Goal: Transaction & Acquisition: Purchase product/service

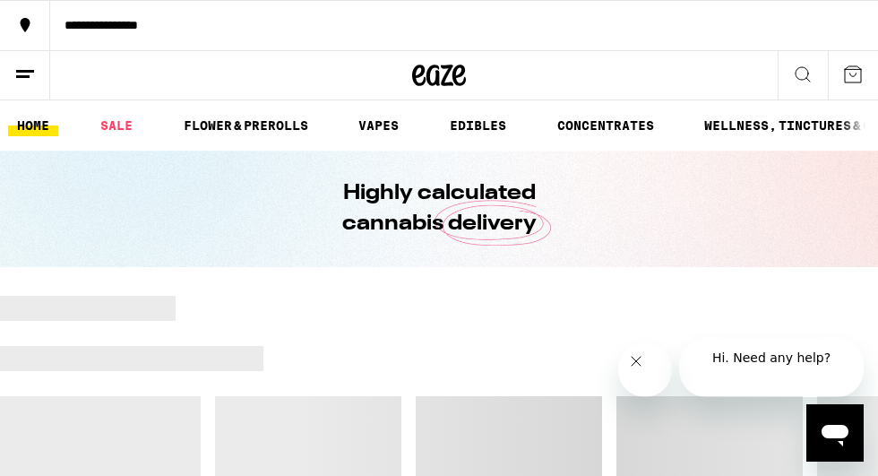
click at [642, 368] on icon "Close message from company" at bounding box center [635, 361] width 14 height 14
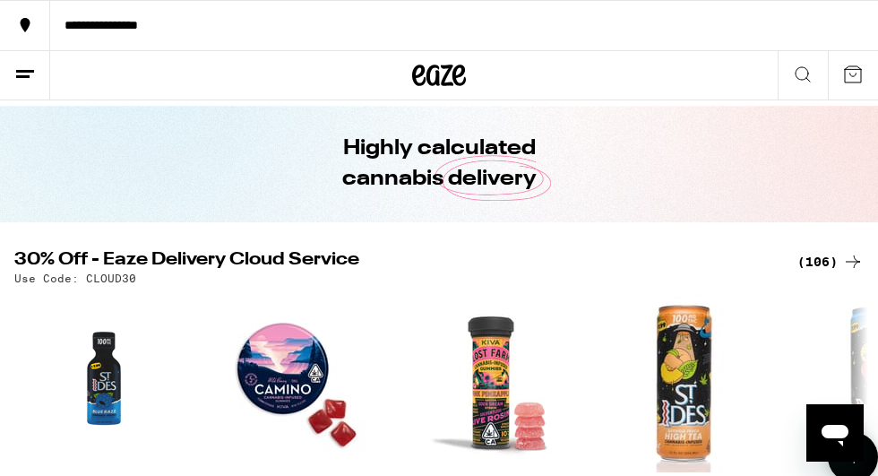
scroll to position [47, 0]
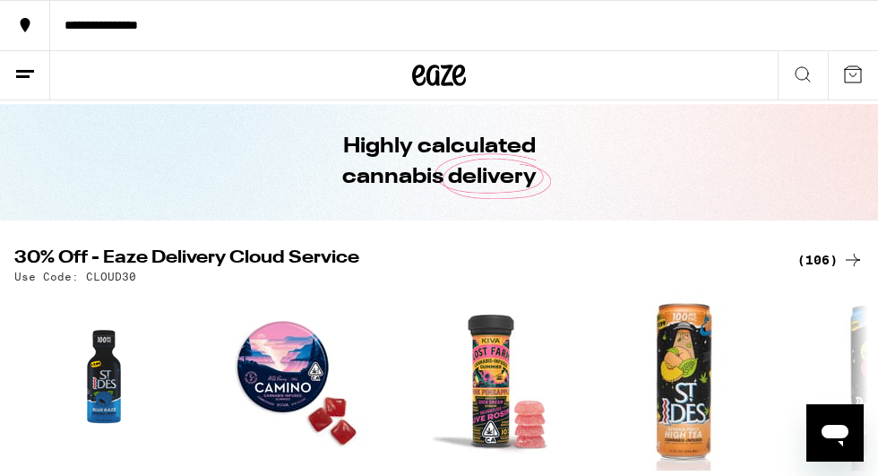
click at [830, 255] on div "(106)" at bounding box center [830, 259] width 66 height 21
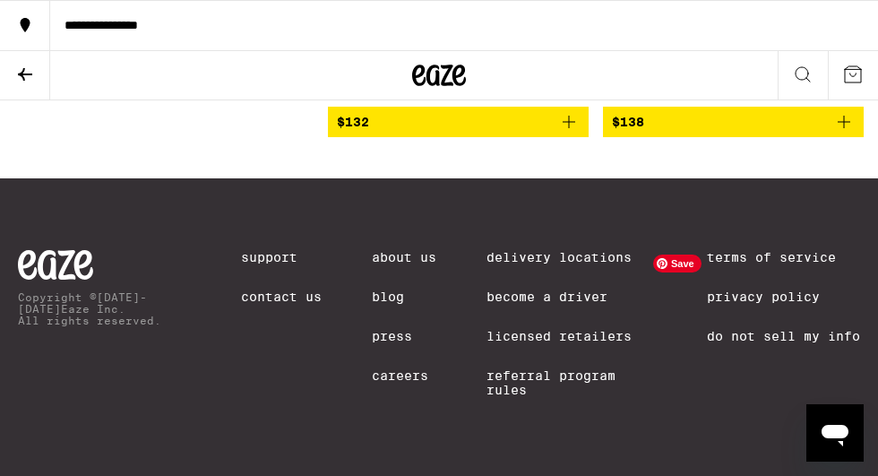
scroll to position [17859, 0]
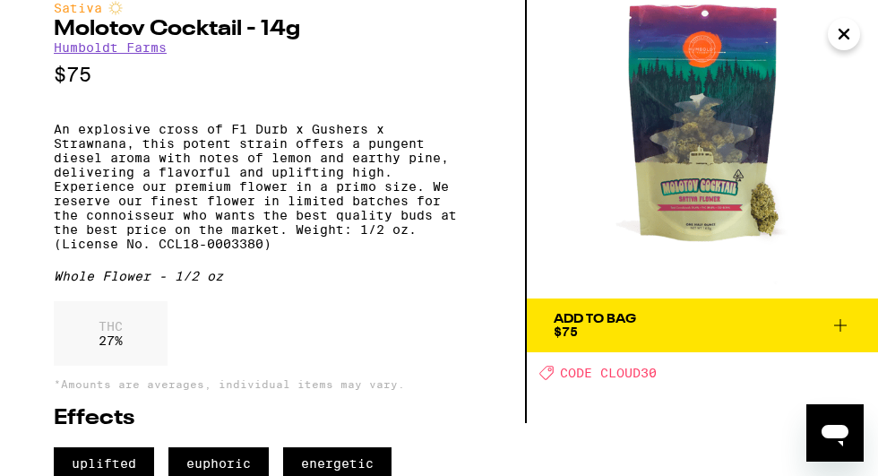
scroll to position [45, 0]
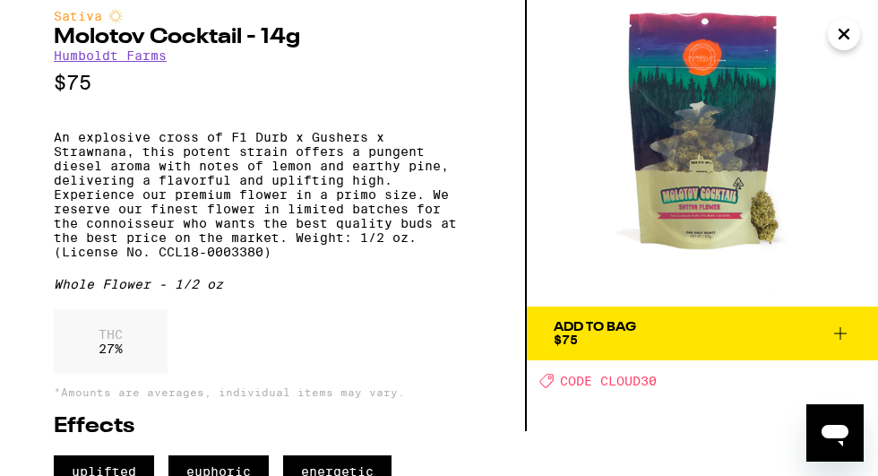
click at [844, 329] on icon at bounding box center [840, 332] width 21 height 21
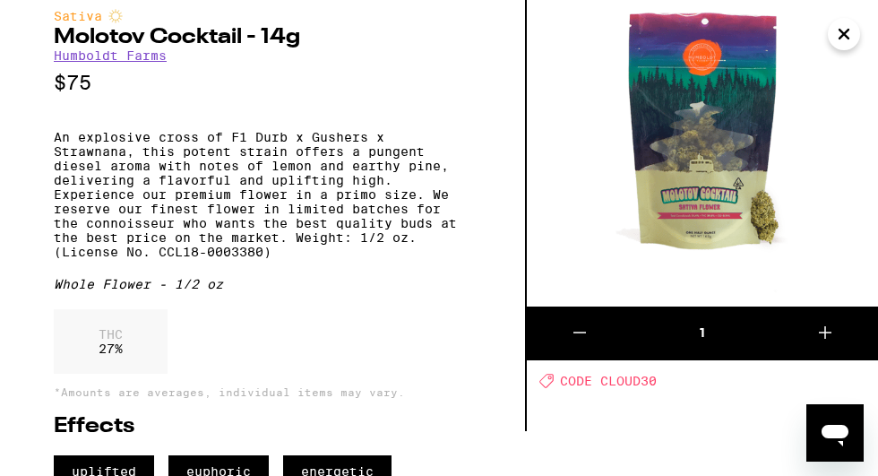
click at [854, 35] on button "Close" at bounding box center [844, 34] width 32 height 32
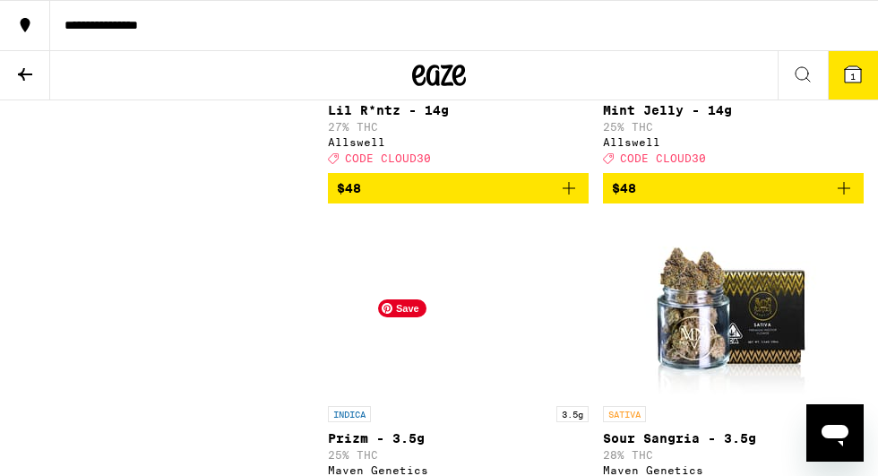
scroll to position [16754, 0]
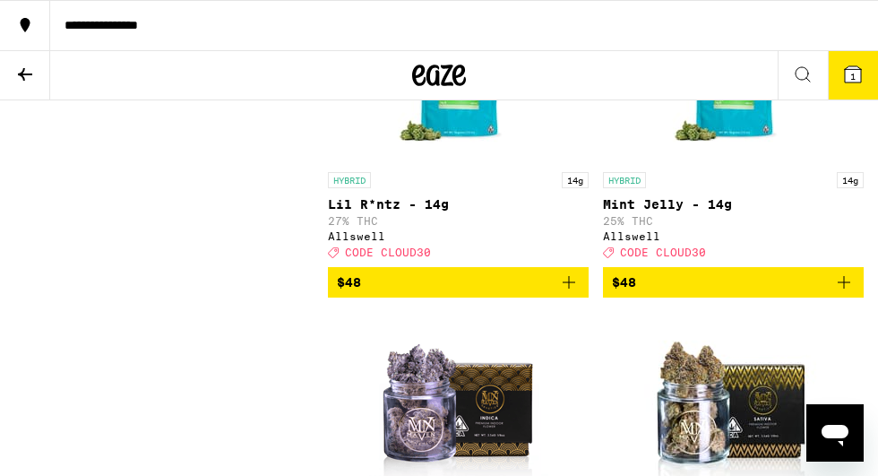
click at [855, 75] on icon at bounding box center [853, 74] width 16 height 16
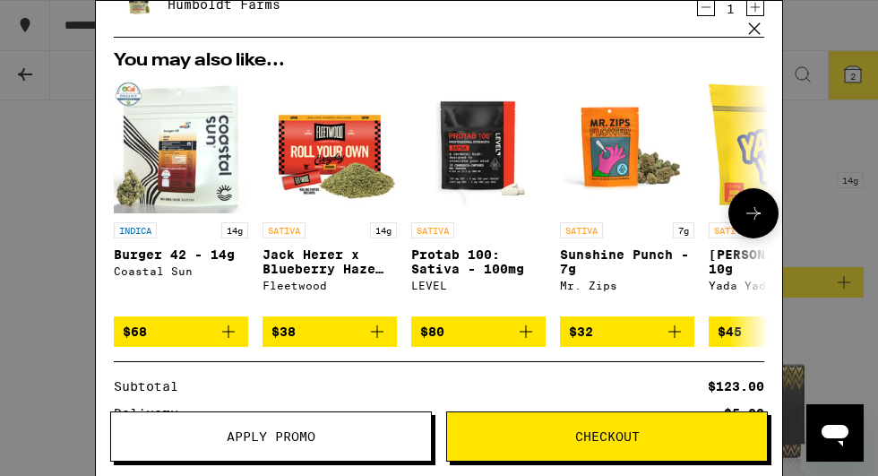
scroll to position [156, 0]
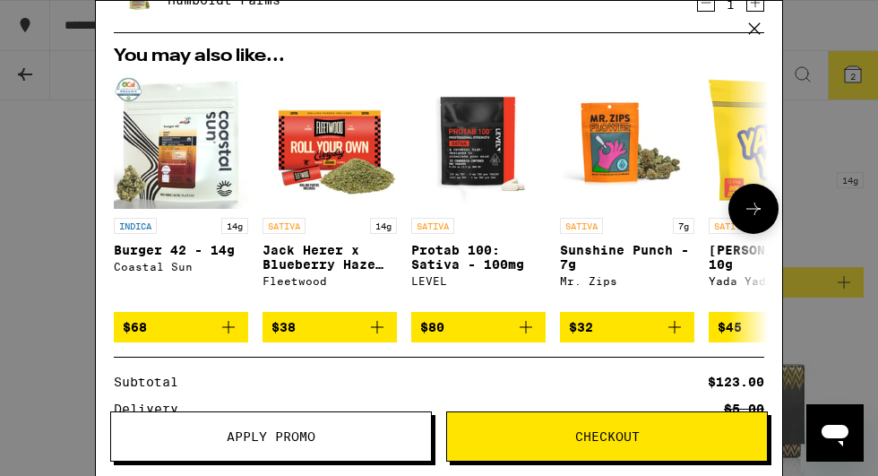
click at [762, 213] on icon at bounding box center [753, 208] width 21 height 21
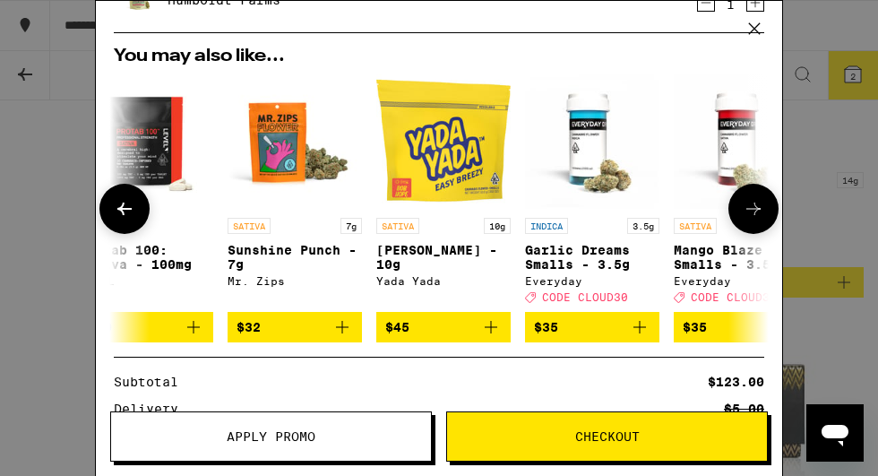
scroll to position [0, 455]
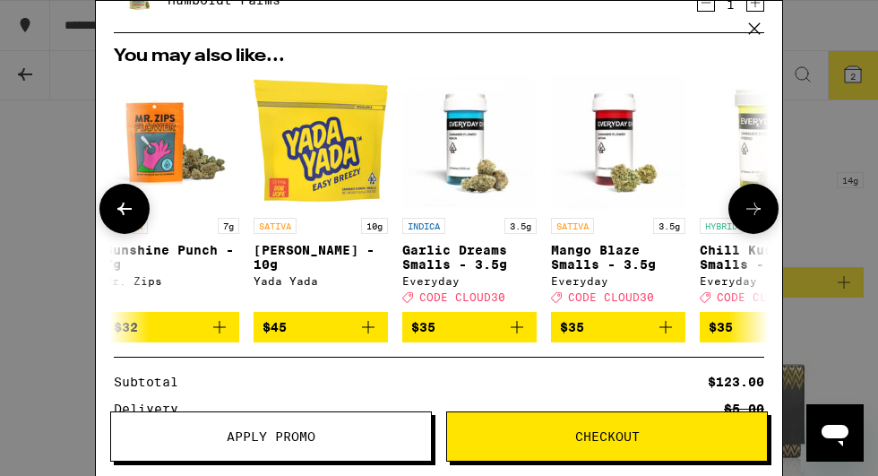
click at [762, 212] on icon at bounding box center [753, 208] width 21 height 21
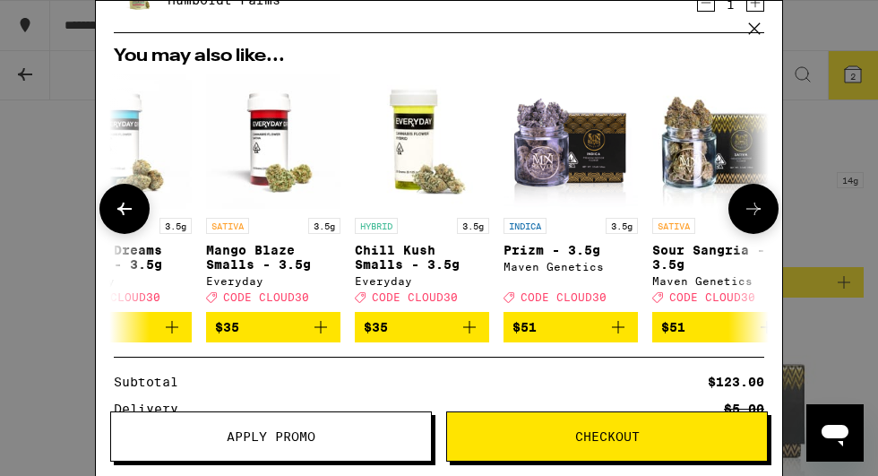
scroll to position [0, 837]
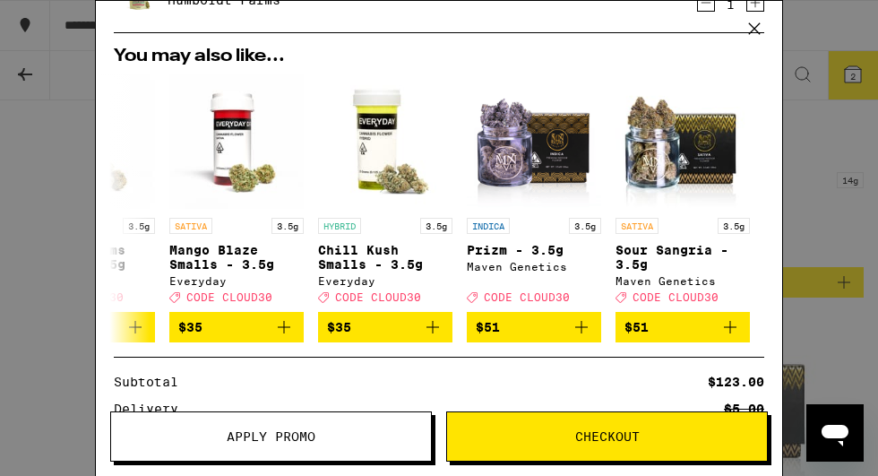
click at [304, 420] on button "Apply Promo" at bounding box center [271, 436] width 322 height 50
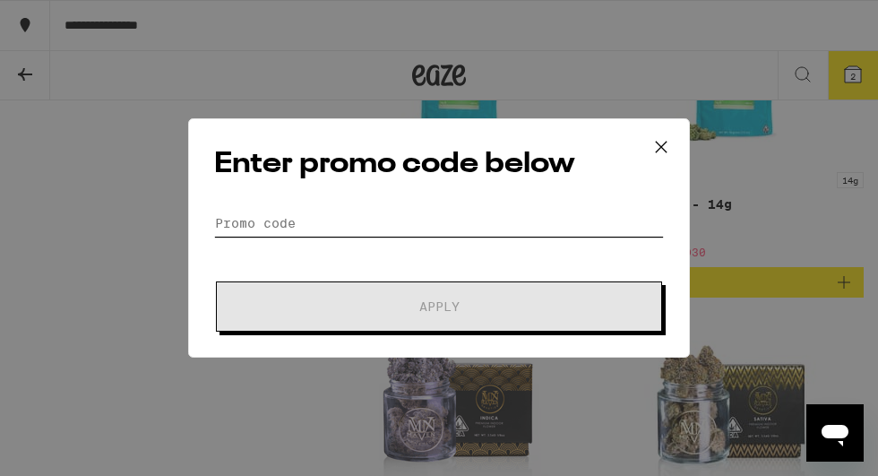
click at [300, 215] on input "Promo Code" at bounding box center [439, 223] width 450 height 27
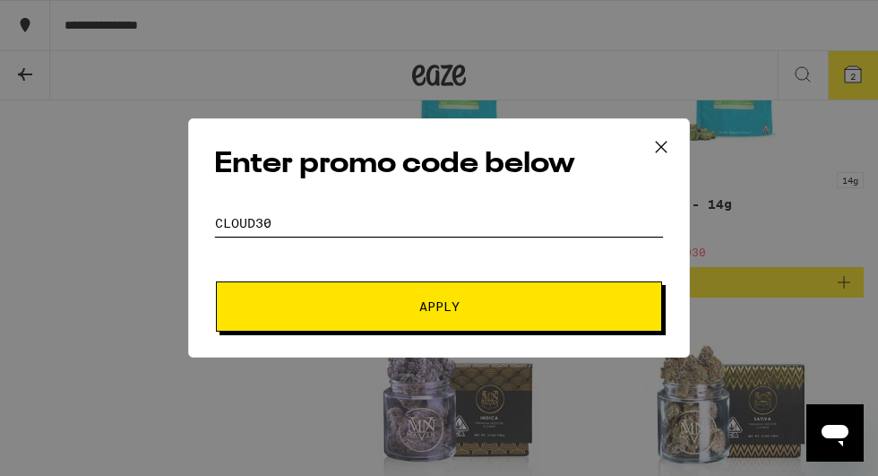
type input "cloud30"
click at [488, 297] on button "Apply" at bounding box center [439, 306] width 446 height 50
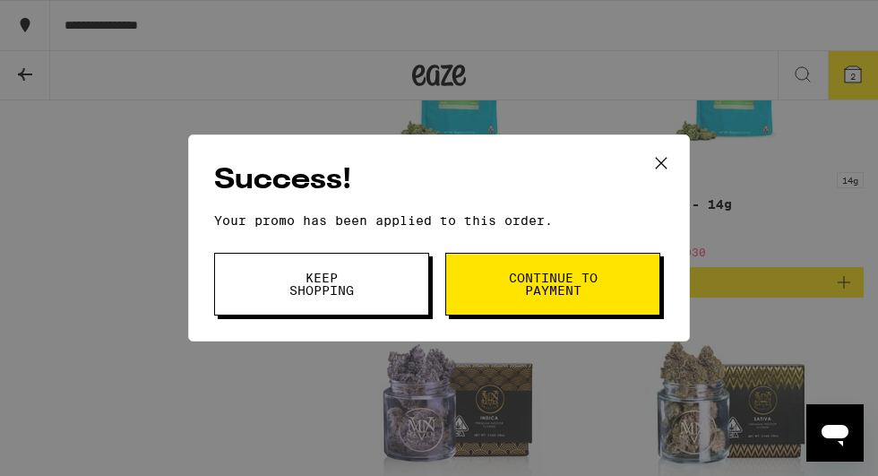
click at [348, 291] on span "Keep Shopping" at bounding box center [321, 283] width 91 height 25
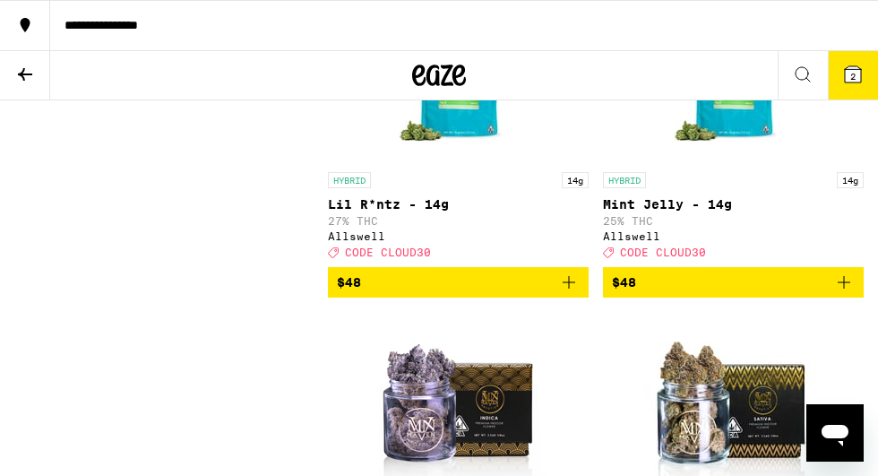
click at [851, 87] on button "2" at bounding box center [853, 75] width 50 height 48
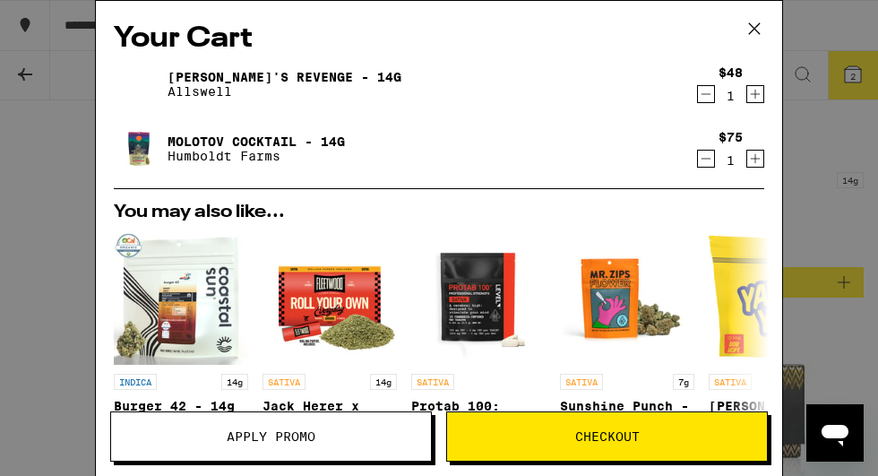
click at [752, 24] on icon at bounding box center [754, 28] width 27 height 27
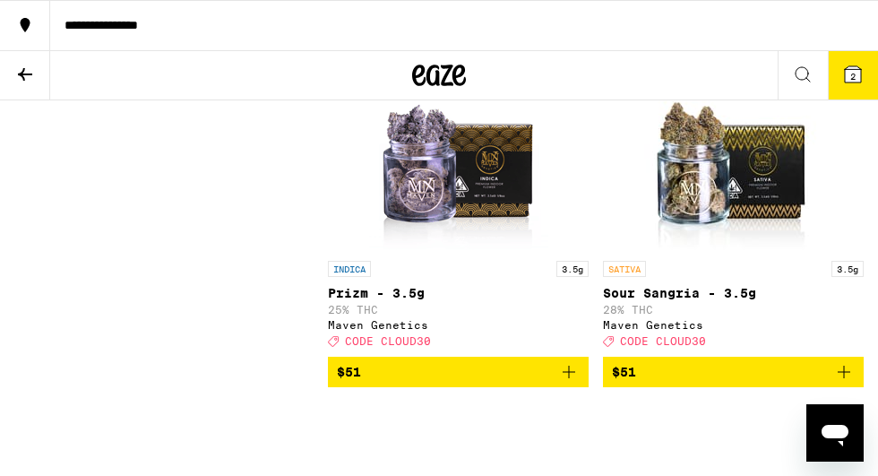
scroll to position [17008, 0]
